Goal: Task Accomplishment & Management: Use online tool/utility

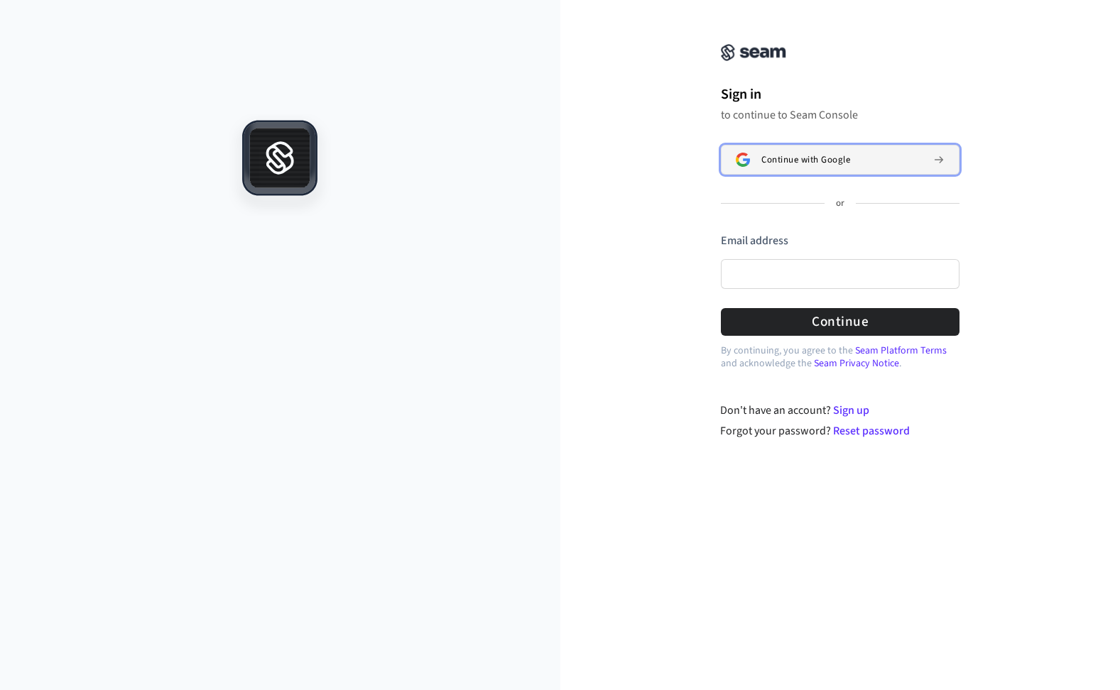
click at [736, 164] on img at bounding box center [743, 160] width 14 height 14
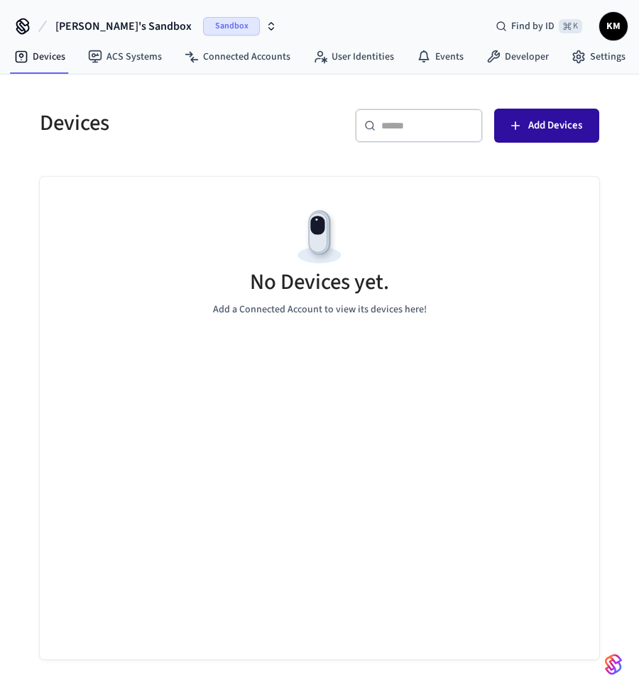
click at [529, 126] on span "Add Devices" at bounding box center [555, 125] width 54 height 18
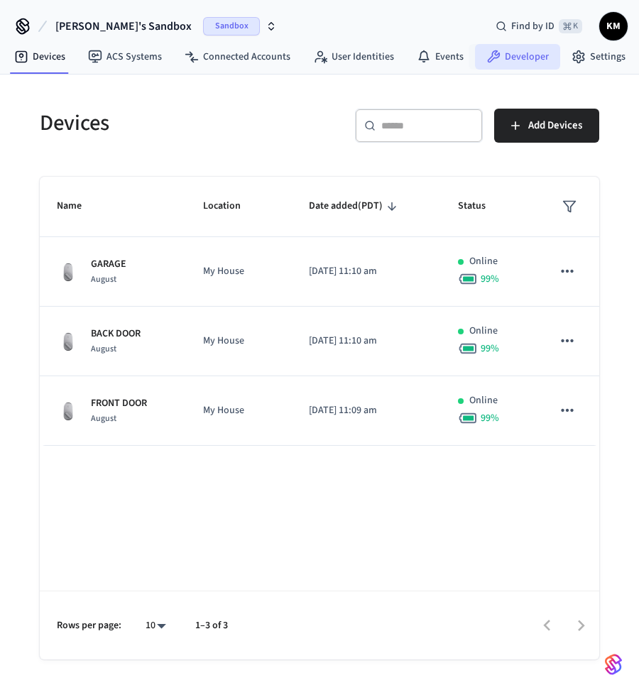
click at [488, 59] on icon at bounding box center [494, 56] width 13 height 13
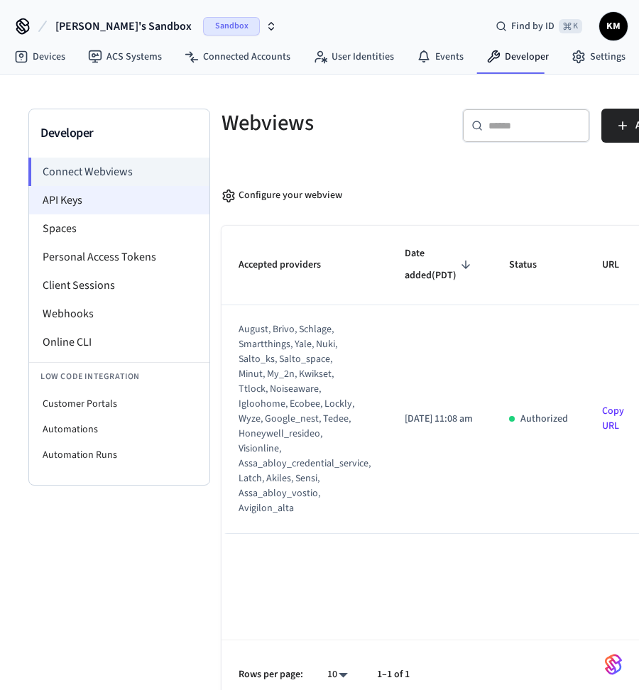
click at [41, 193] on li "API Keys" at bounding box center [119, 200] width 180 height 28
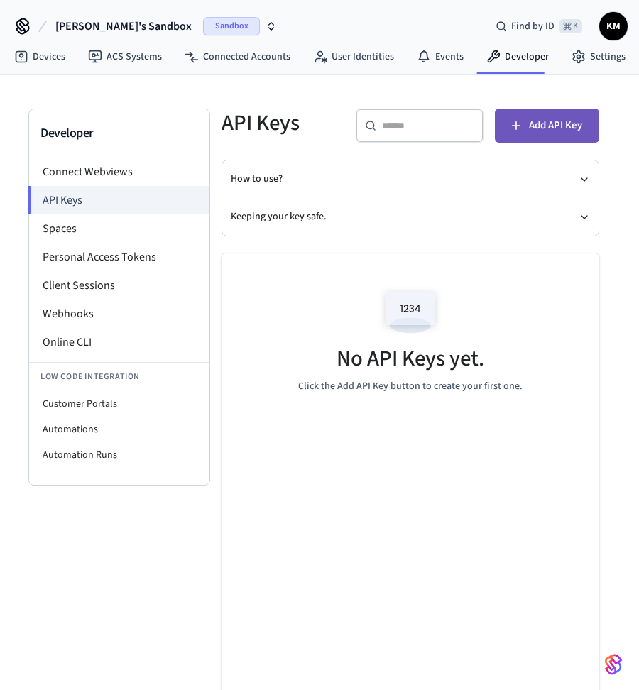
click at [519, 116] on button "Add API Key" at bounding box center [547, 126] width 104 height 34
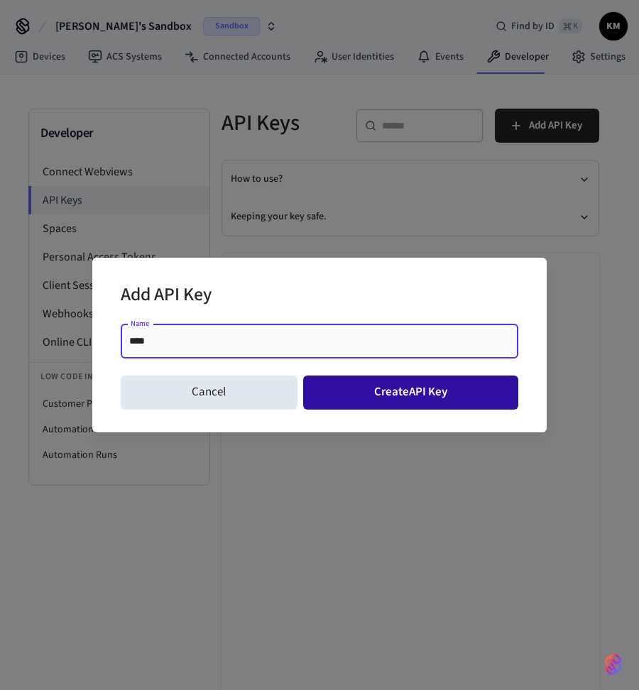
type input "****"
click at [332, 391] on button "Create API Key" at bounding box center [411, 393] width 216 height 34
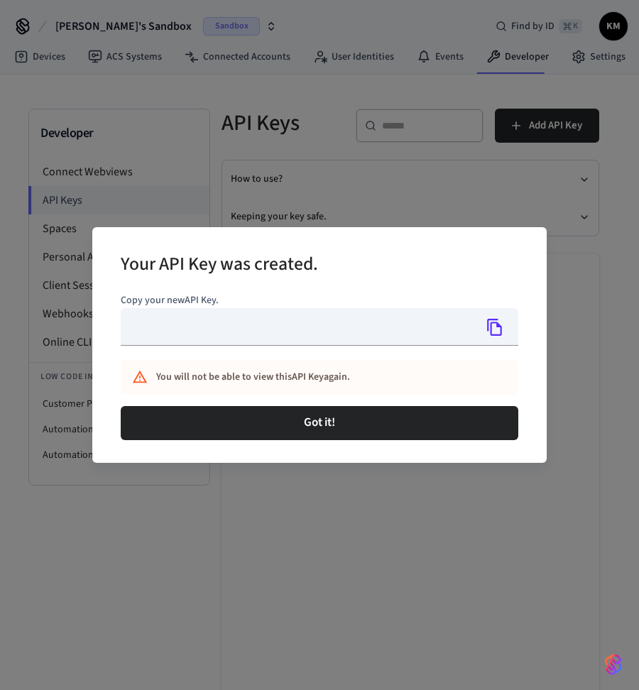
type input "**********"
click at [491, 328] on icon "Copy" at bounding box center [494, 327] width 15 height 17
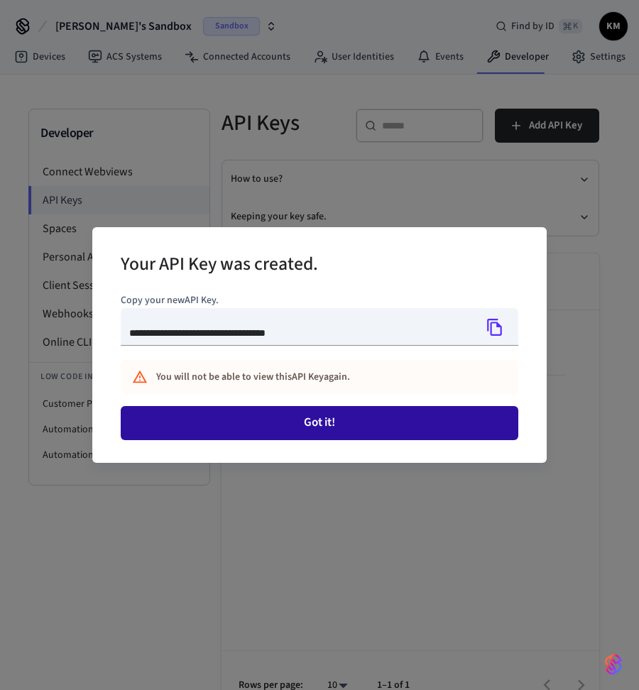
click at [347, 423] on button "Got it!" at bounding box center [320, 423] width 398 height 34
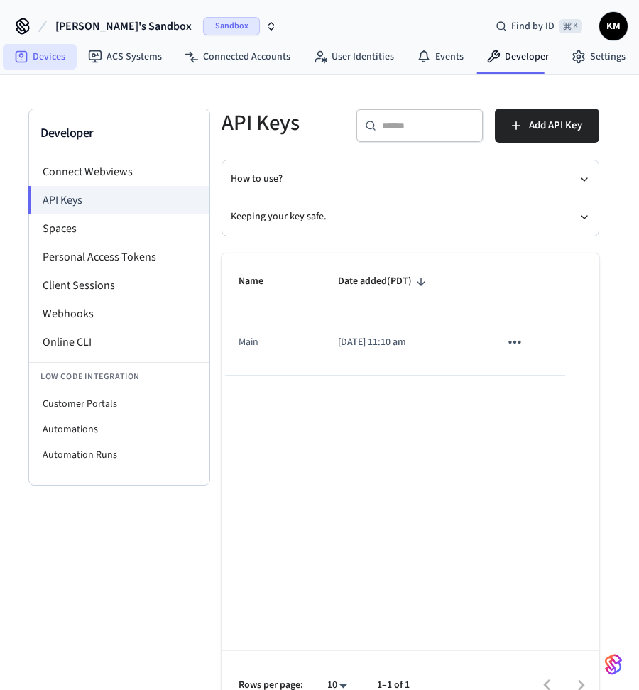
click at [46, 60] on link "Devices" at bounding box center [40, 57] width 74 height 26
